Goal: Task Accomplishment & Management: Manage account settings

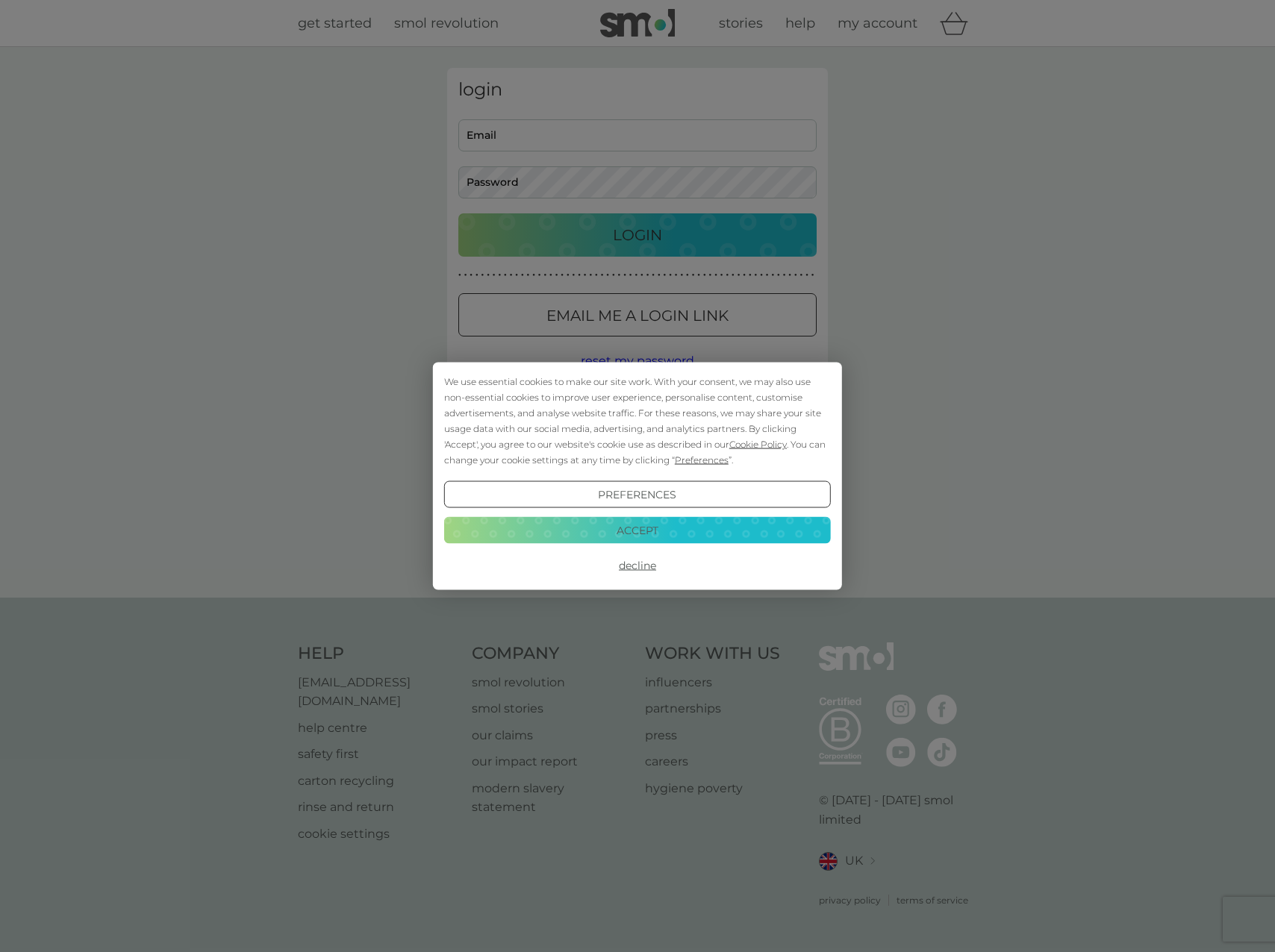
click at [649, 561] on button "Decline" at bounding box center [638, 565] width 387 height 27
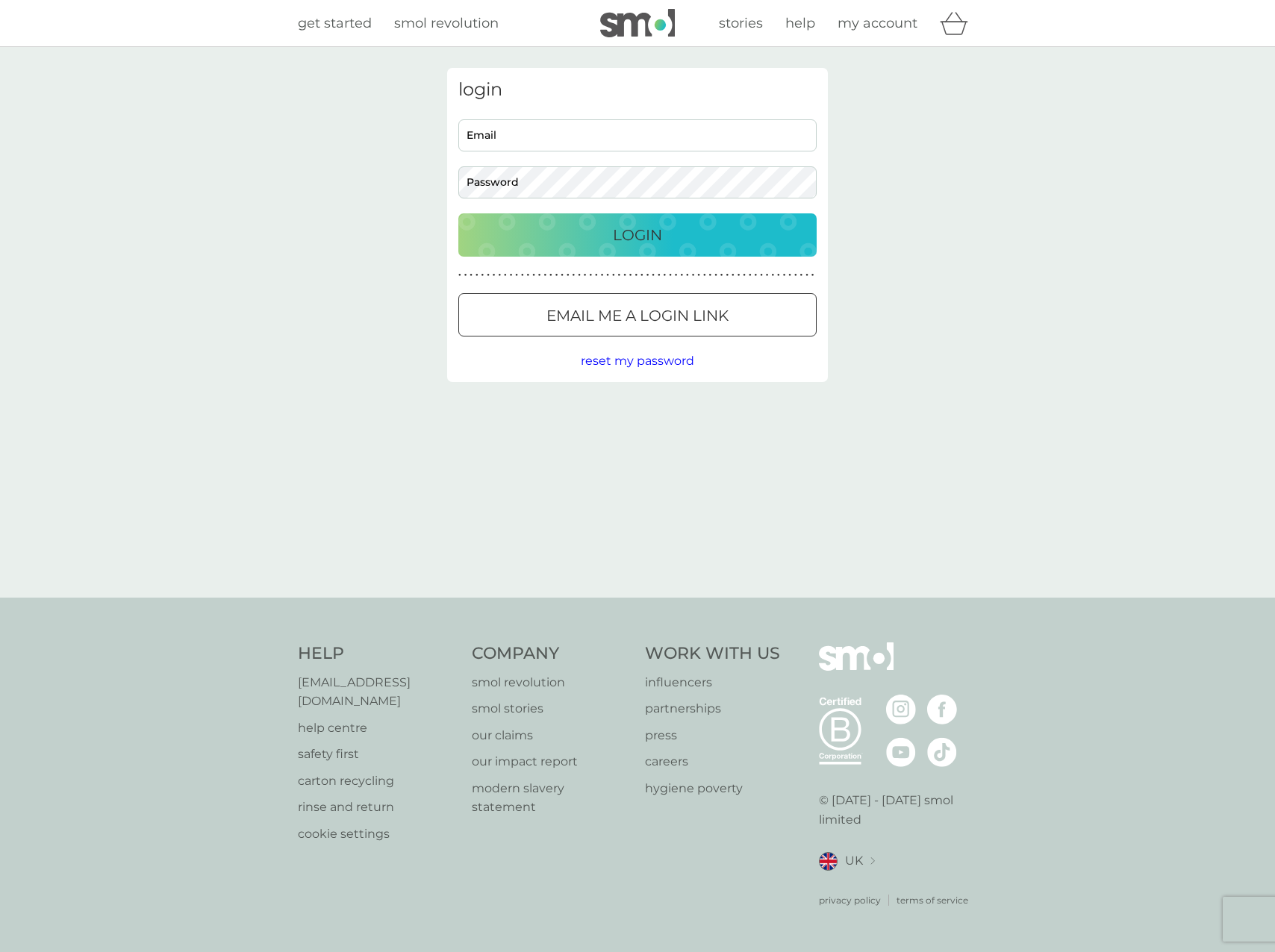
click at [580, 145] on input "Email" at bounding box center [637, 135] width 358 height 32
type input "r"
